Goal: Information Seeking & Learning: Learn about a topic

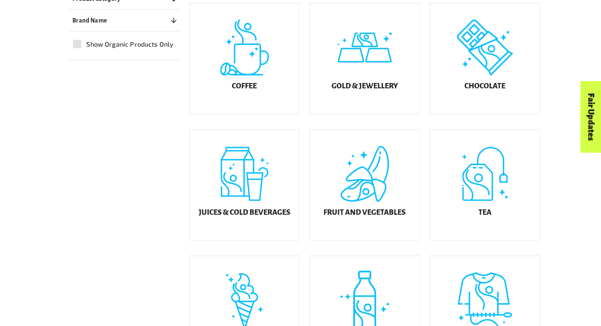
scroll to position [263, 0]
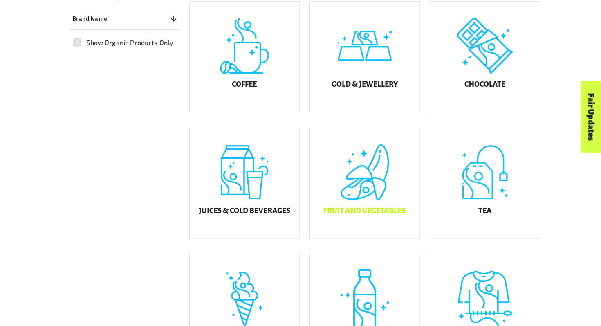
click at [394, 212] on h5 "Fruit and Vegetables" at bounding box center [364, 211] width 82 height 8
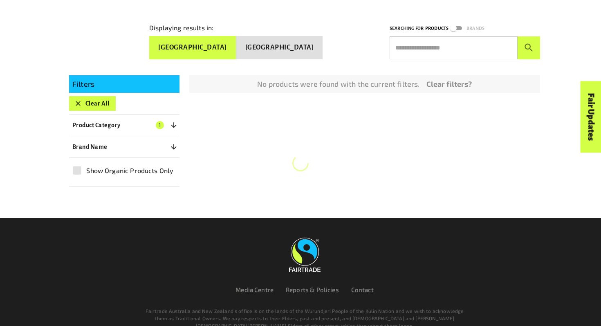
scroll to position [145, 0]
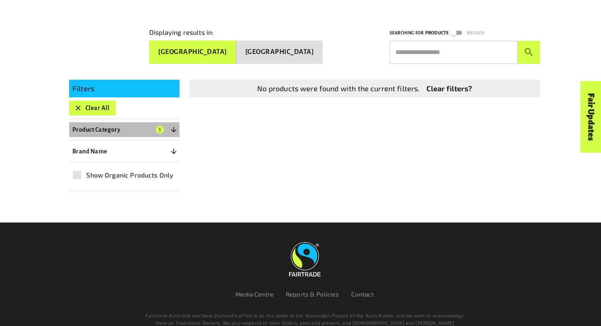
click at [156, 128] on button "Product Category 1" at bounding box center [124, 129] width 110 height 15
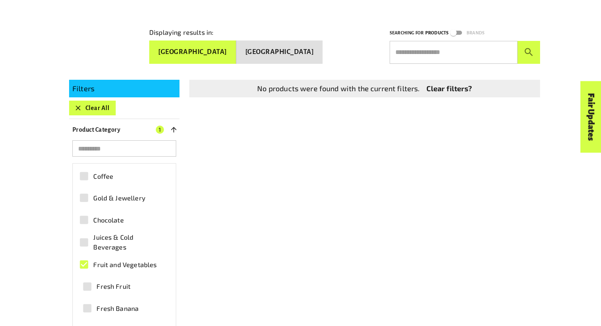
click at [128, 262] on span "Fruit and Vegetables" at bounding box center [124, 264] width 63 height 10
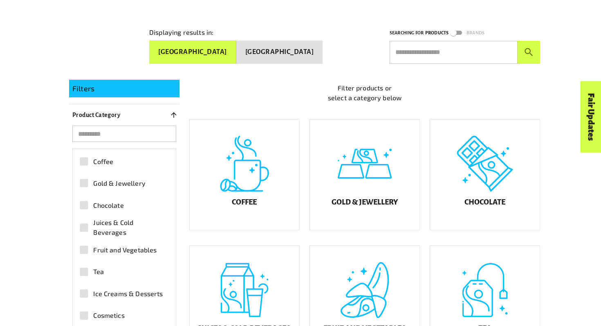
click at [142, 252] on label "Fruit and Vegetables" at bounding box center [120, 249] width 90 height 18
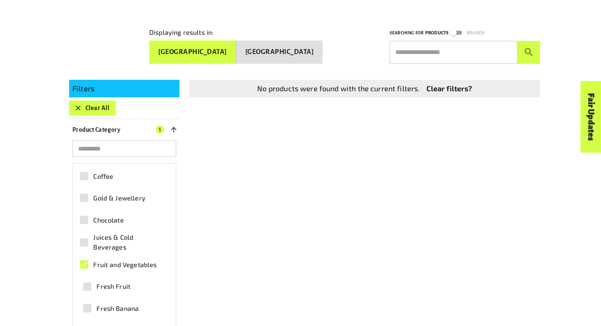
click at [139, 144] on input "search" at bounding box center [124, 148] width 104 height 16
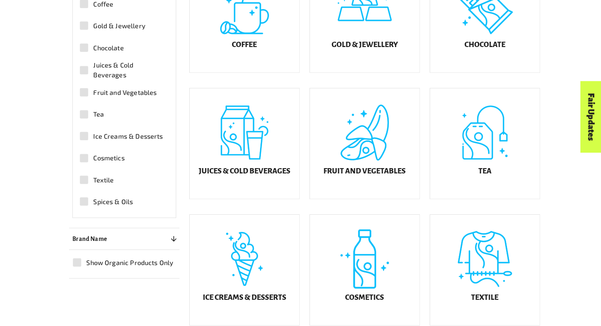
scroll to position [304, 0]
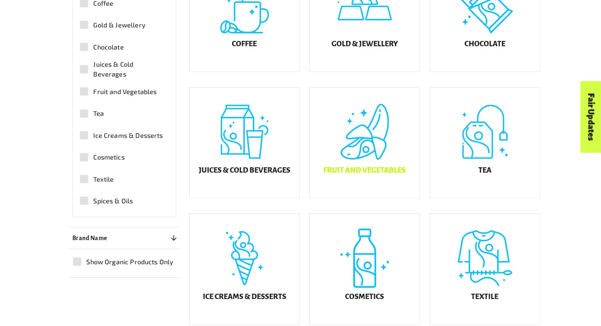
click at [335, 174] on h5 "Fruit and Vegetables" at bounding box center [364, 170] width 82 height 8
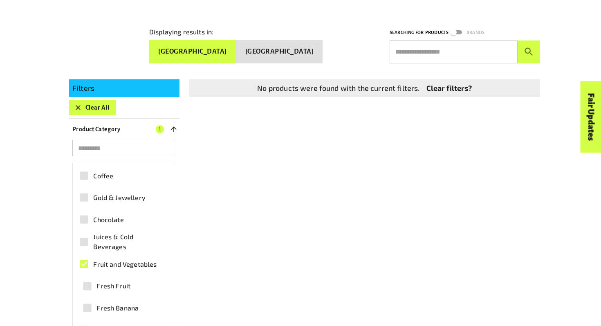
scroll to position [145, 0]
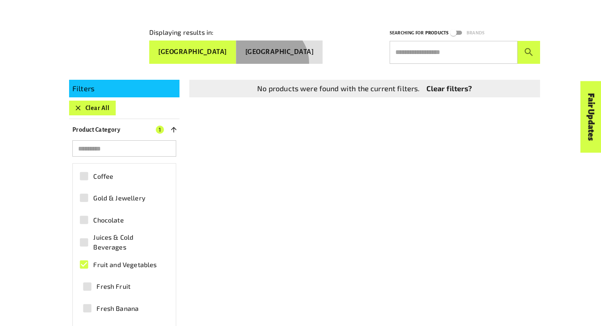
click at [296, 59] on button "[GEOGRAPHIC_DATA]" at bounding box center [279, 51] width 87 height 23
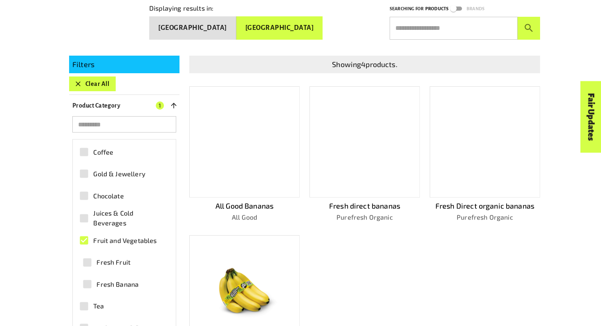
scroll to position [179, 0]
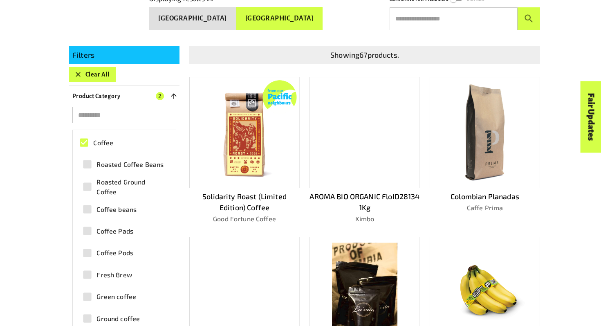
click at [231, 22] on div "What is Fairtrade How Fairtrade works Where Fairtrade works Fast facts Who we a…" at bounding box center [149, 29] width 204 height 20
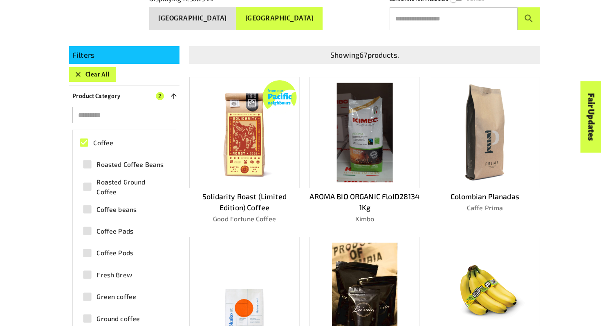
click at [243, 16] on div "For business Media Centre Partners Log In" at bounding box center [202, 14] width 369 height 10
click at [244, 16] on div "For business Media Centre Partners Log In" at bounding box center [202, 14] width 369 height 10
click at [244, 15] on div "For business Media Centre Partners Log In" at bounding box center [202, 14] width 369 height 10
click at [233, 18] on div "For business Media Centre Partners Log In" at bounding box center [202, 14] width 369 height 10
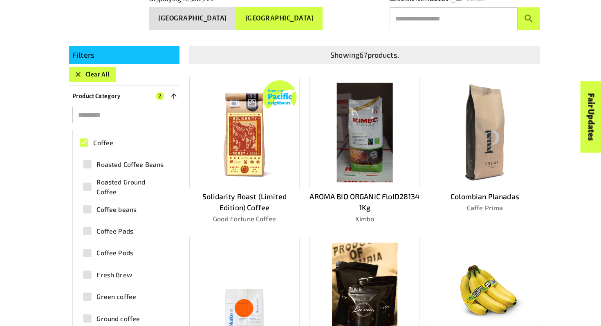
click at [248, 18] on div "For business Media Centre Partners Log In" at bounding box center [202, 14] width 369 height 10
click at [228, 13] on div "For business Media Centre Partners Log In" at bounding box center [202, 14] width 369 height 10
click at [302, 15] on div "For business Media Centre Partners Log In" at bounding box center [202, 14] width 369 height 10
click at [226, 11] on div "For business Media Centre Partners Log In" at bounding box center [202, 14] width 369 height 10
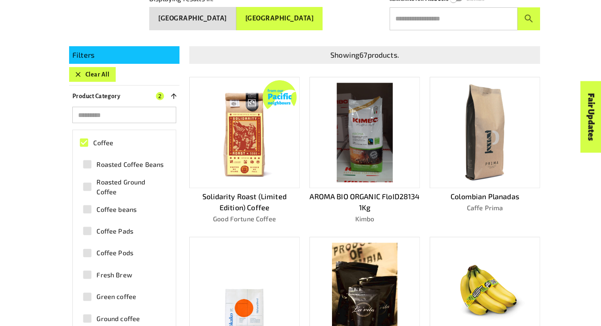
click at [235, 15] on div "For business Media Centre Partners Log In" at bounding box center [202, 14] width 369 height 10
click at [110, 139] on span "Coffee" at bounding box center [103, 143] width 20 height 10
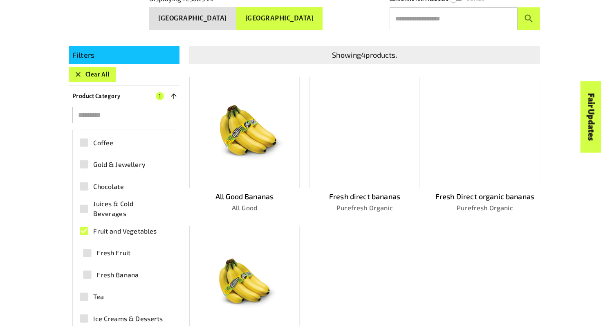
click at [235, 15] on div "For business Media Centre Partners Log In" at bounding box center [202, 14] width 369 height 10
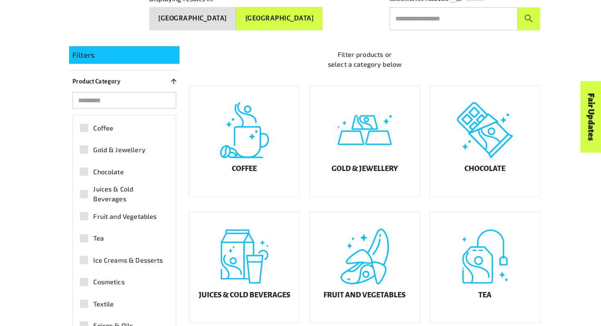
click at [233, 16] on div "For business Media Centre Partners Log In" at bounding box center [202, 14] width 369 height 10
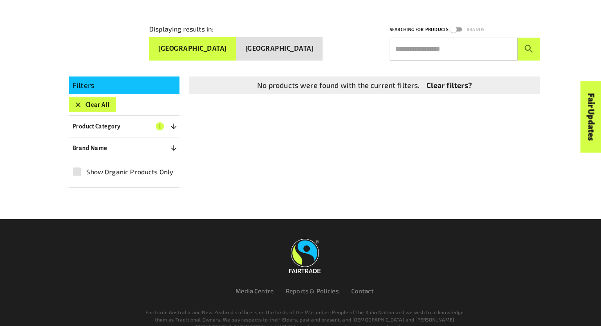
scroll to position [148, 0]
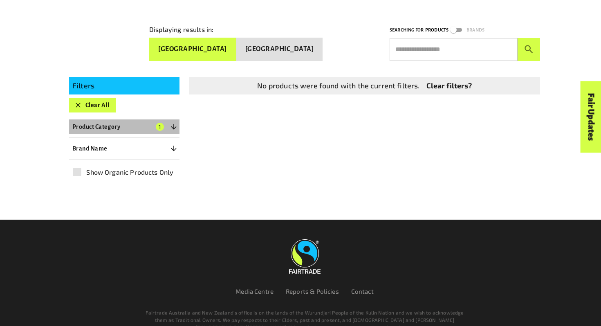
click at [176, 123] on icon "button" at bounding box center [174, 127] width 8 height 8
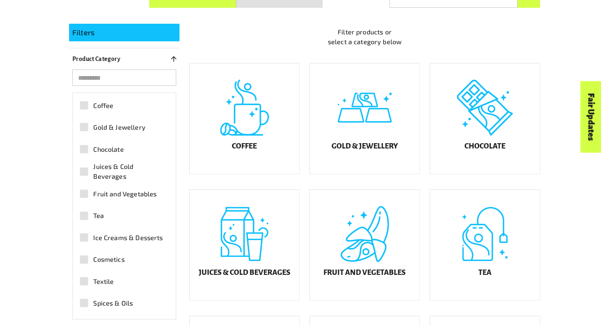
scroll to position [195, 0]
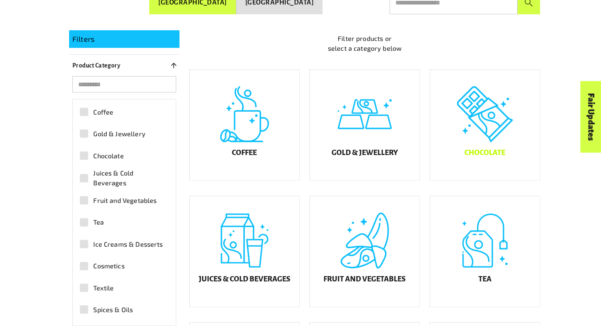
click at [492, 150] on div "Chocolate" at bounding box center [485, 125] width 110 height 110
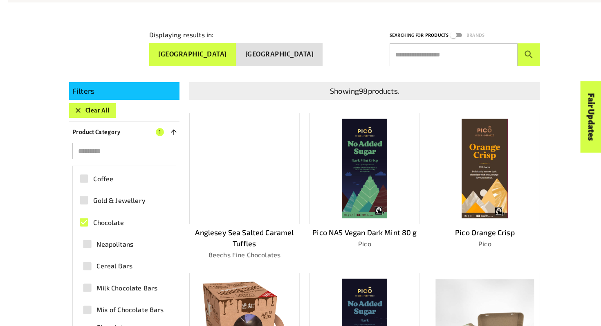
scroll to position [141, 0]
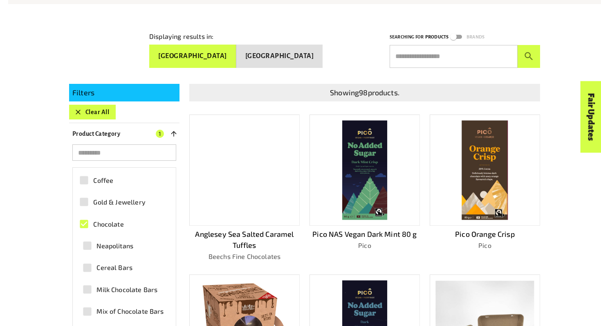
click at [174, 130] on icon "button" at bounding box center [174, 134] width 8 height 8
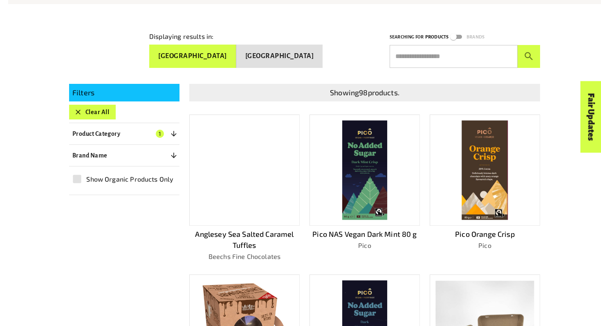
click at [173, 130] on icon "button" at bounding box center [174, 134] width 8 height 8
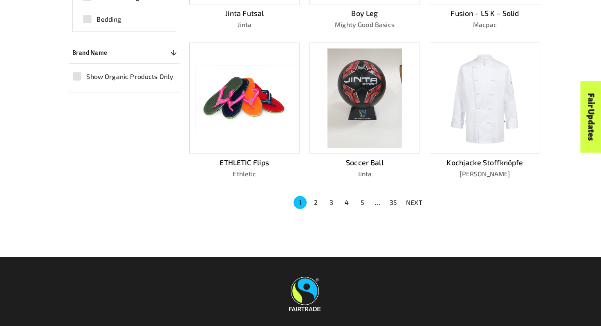
scroll to position [522, 0]
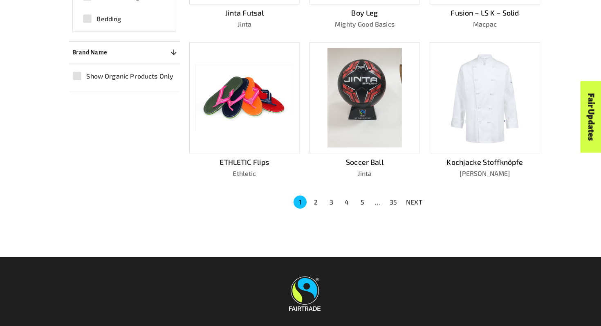
click at [329, 199] on button "3" at bounding box center [330, 201] width 13 height 13
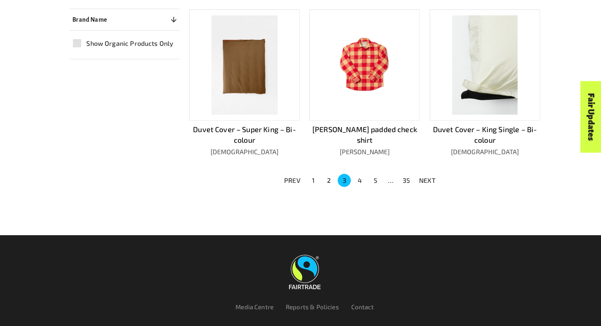
scroll to position [558, 0]
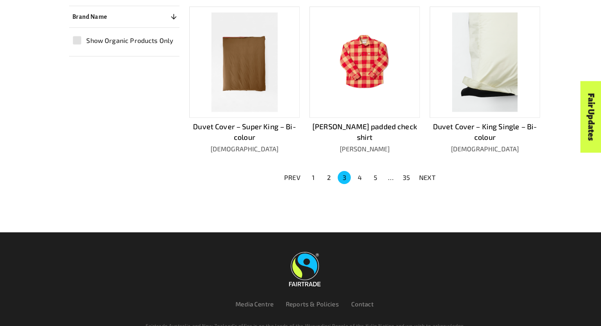
click at [362, 174] on button "4" at bounding box center [359, 177] width 13 height 13
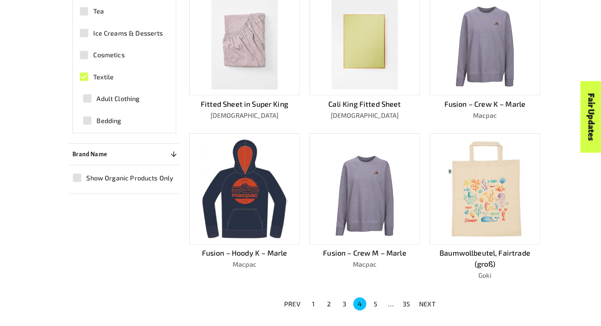
scroll to position [427, 0]
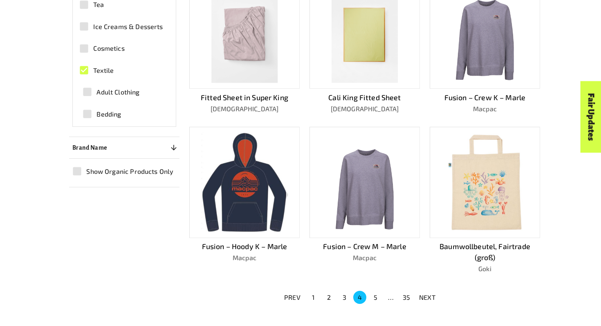
click at [373, 293] on button "5" at bounding box center [375, 297] width 13 height 13
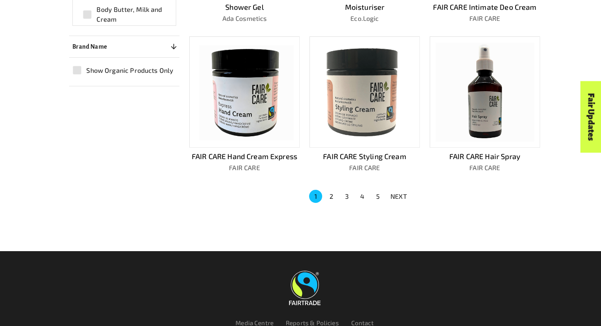
scroll to position [527, 0]
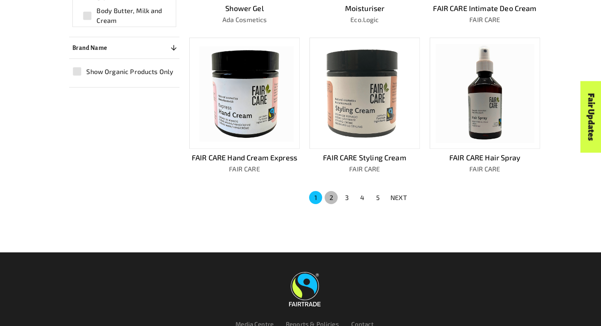
click at [327, 191] on button "2" at bounding box center [330, 197] width 13 height 13
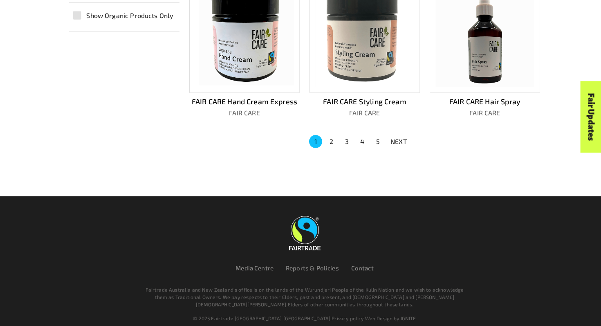
scroll to position [582, 0]
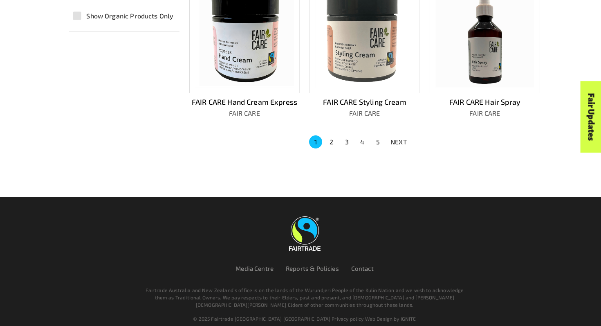
click at [330, 136] on button "2" at bounding box center [330, 141] width 13 height 13
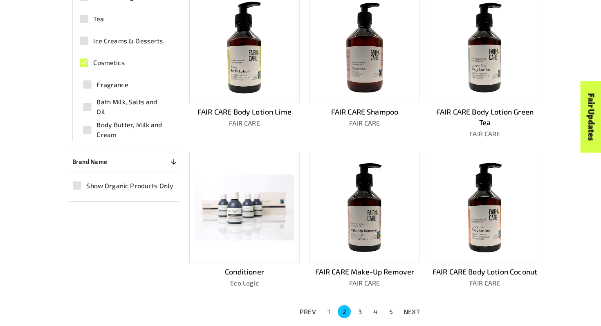
scroll to position [447, 0]
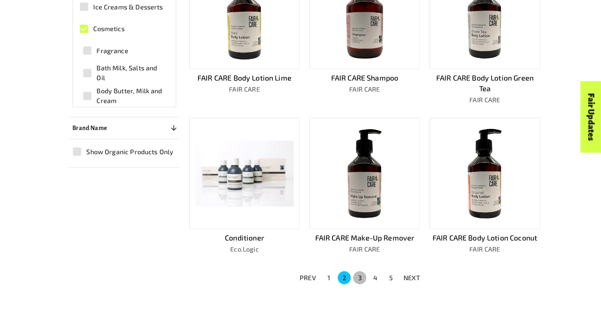
click at [358, 271] on button "3" at bounding box center [359, 277] width 13 height 13
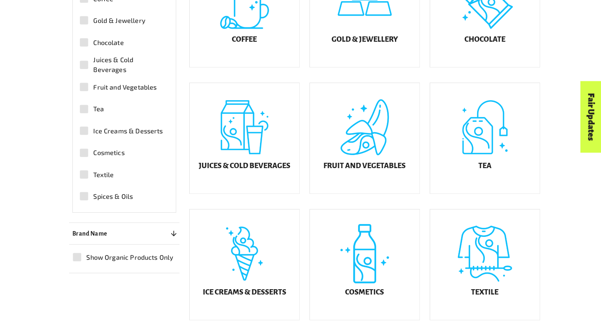
scroll to position [317, 0]
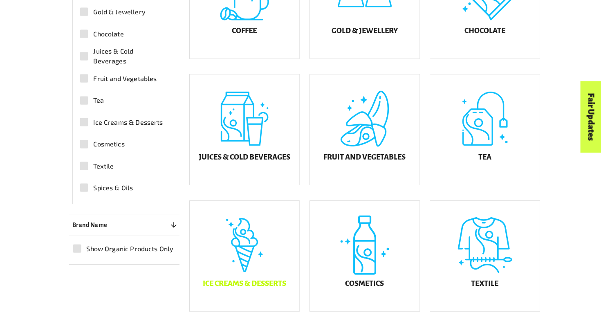
click at [266, 286] on h5 "Ice Creams & Desserts" at bounding box center [244, 283] width 83 height 8
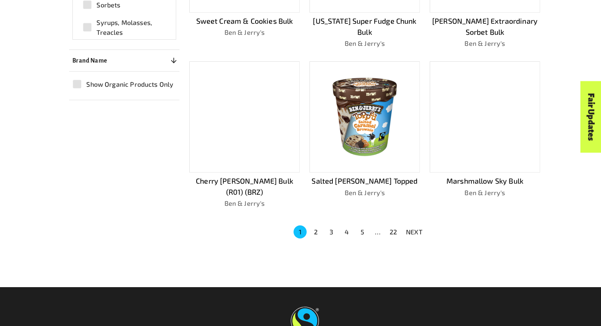
scroll to position [511, 0]
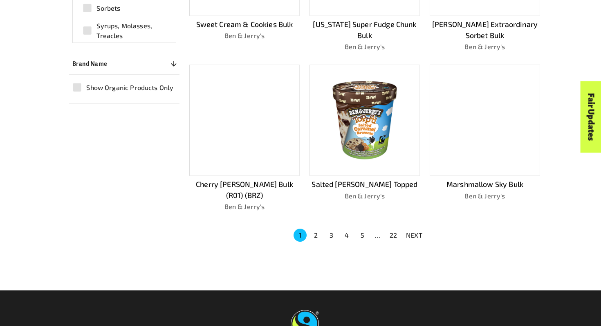
click at [314, 228] on button "2" at bounding box center [315, 234] width 13 height 13
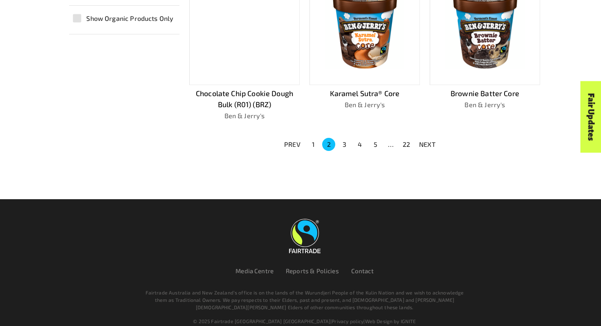
scroll to position [579, 0]
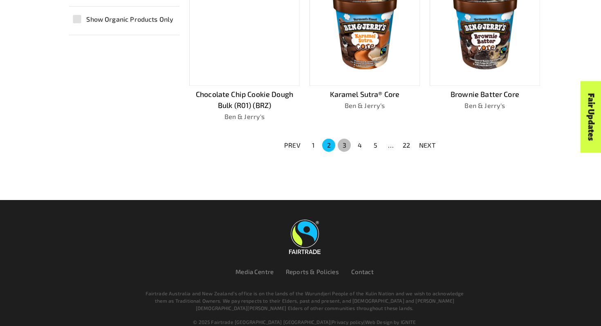
click at [342, 145] on button "3" at bounding box center [344, 145] width 13 height 13
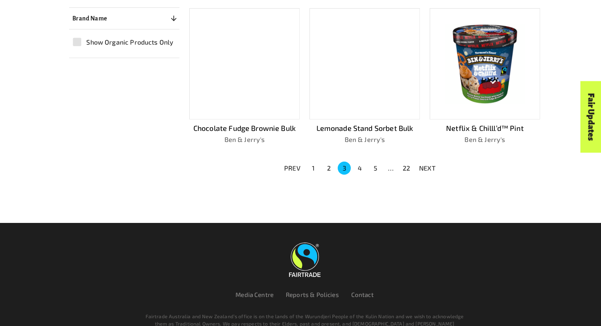
scroll to position [554, 0]
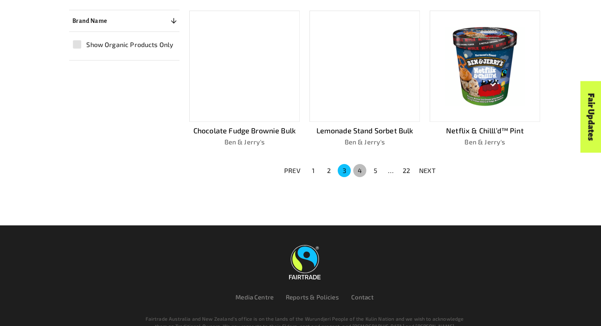
click at [360, 166] on button "4" at bounding box center [359, 170] width 13 height 13
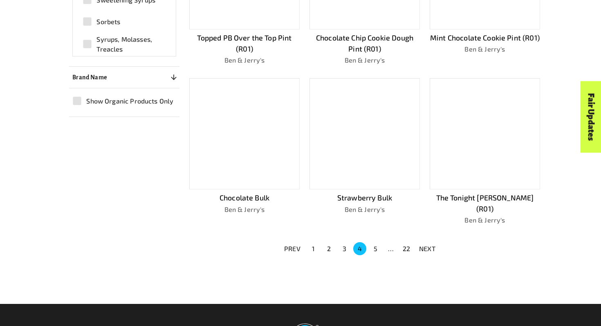
scroll to position [500, 0]
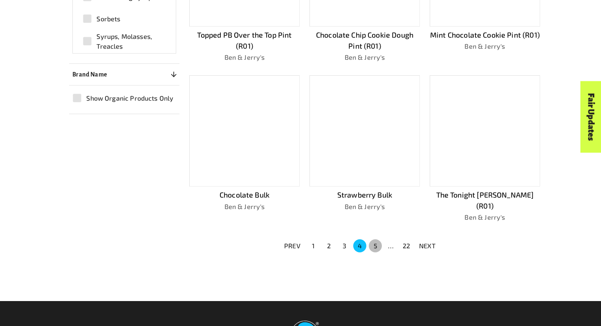
click at [373, 239] on button "5" at bounding box center [375, 245] width 13 height 13
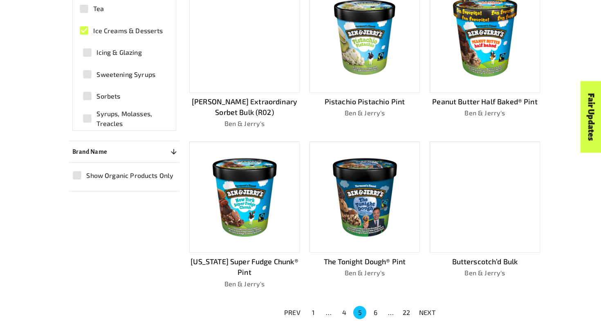
scroll to position [420, 0]
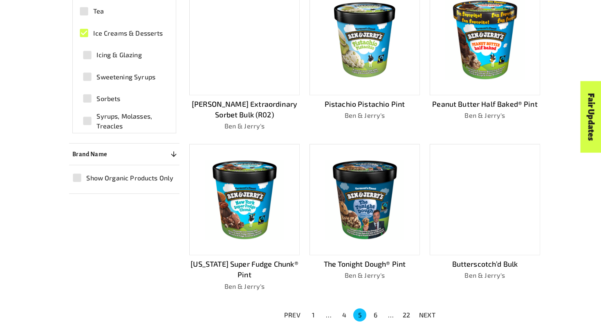
click at [102, 94] on span "Sorbets" at bounding box center [108, 99] width 24 height 10
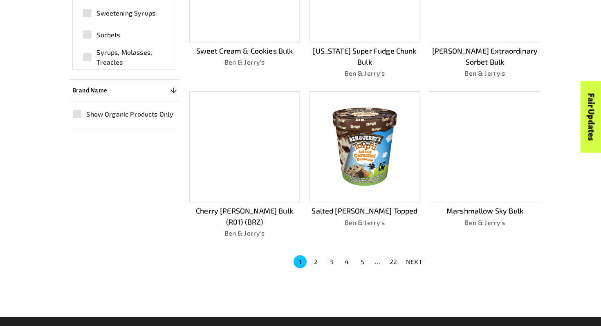
scroll to position [482, 0]
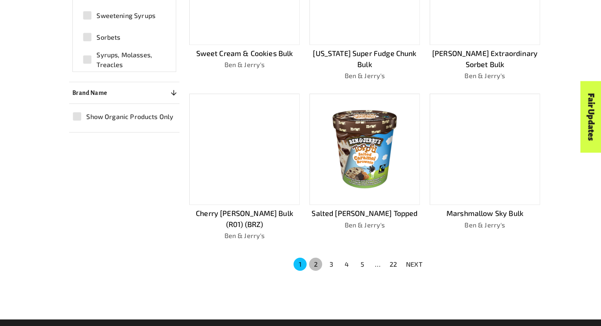
click at [318, 257] on button "2" at bounding box center [315, 263] width 13 height 13
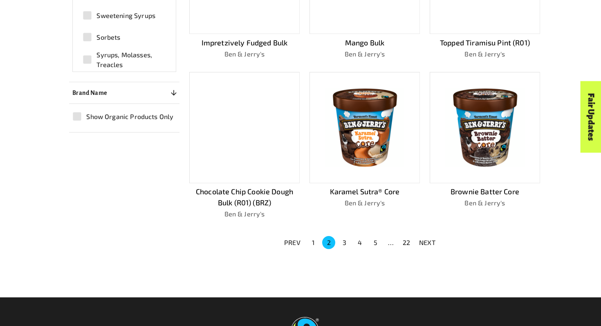
click at [341, 241] on button "3" at bounding box center [344, 242] width 13 height 13
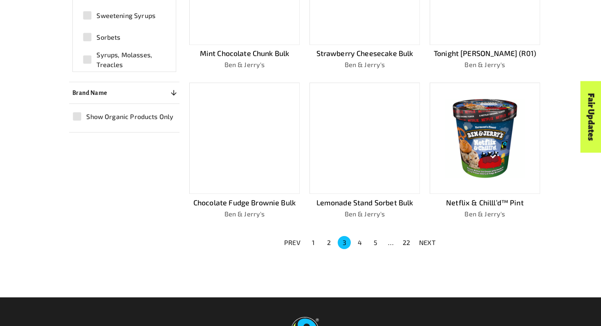
click at [359, 240] on button "4" at bounding box center [359, 242] width 13 height 13
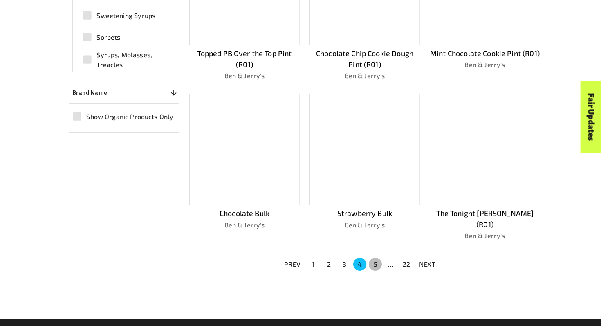
click at [374, 257] on button "5" at bounding box center [375, 263] width 13 height 13
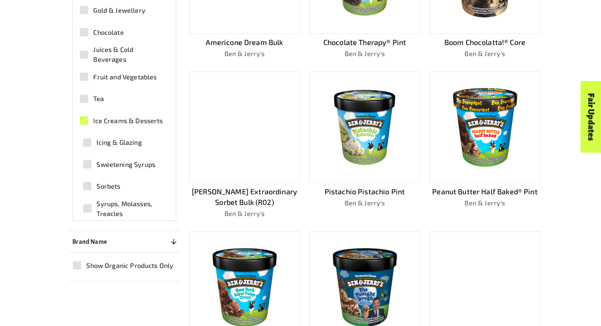
scroll to position [334, 0]
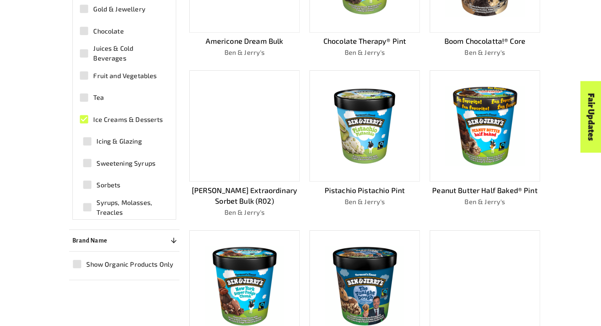
click at [366, 135] on img at bounding box center [364, 126] width 98 height 98
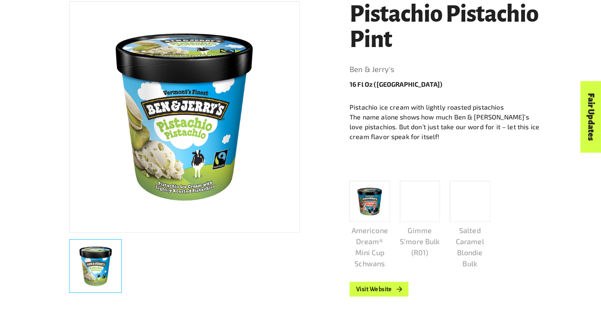
scroll to position [168, 0]
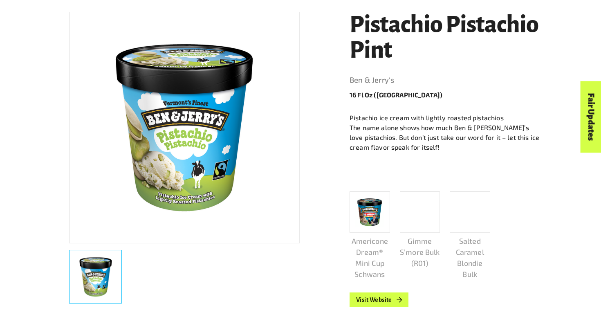
click at [210, 109] on img at bounding box center [184, 127] width 221 height 221
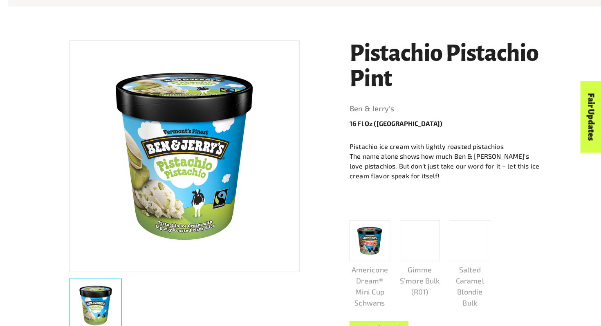
scroll to position [142, 0]
